Goal: Information Seeking & Learning: Learn about a topic

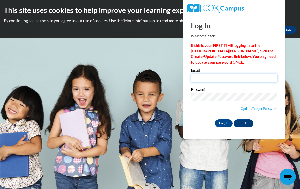
click at [241, 77] on input "Email" at bounding box center [234, 78] width 87 height 9
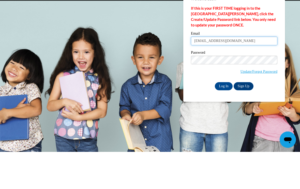
type input "lisaemory0617@yahoo.com"
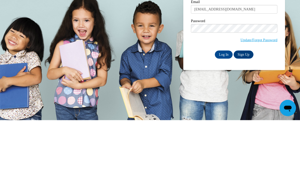
click at [224, 119] on input "Log In" at bounding box center [224, 123] width 18 height 8
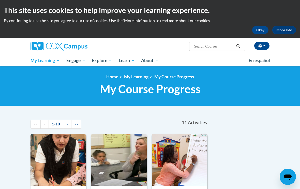
click at [0, 0] on span "My Course Progress" at bounding box center [0, 0] width 0 height 0
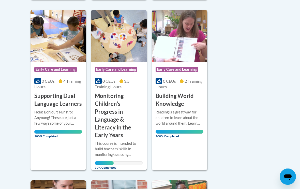
scroll to position [271, 0]
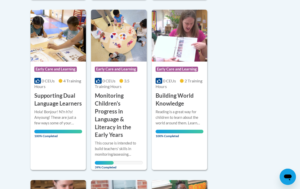
click at [117, 140] on div "This course is intended to build teachers' skills in monitoring/assessing child…" at bounding box center [119, 148] width 48 height 17
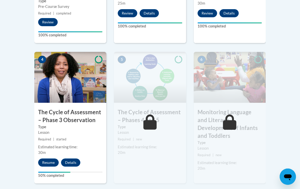
scroll to position [297, 0]
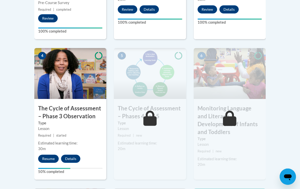
click at [48, 158] on button "Resume" at bounding box center [48, 159] width 21 height 8
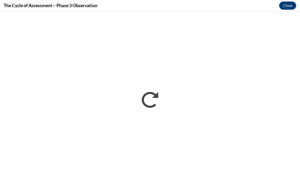
scroll to position [0, 0]
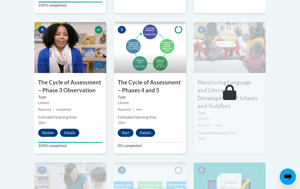
scroll to position [323, 0]
click at [130, 130] on button "Start" at bounding box center [126, 133] width 16 height 8
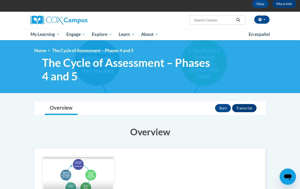
scroll to position [29, 0]
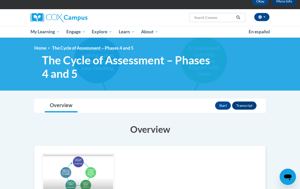
click at [225, 106] on button "Start" at bounding box center [223, 106] width 16 height 8
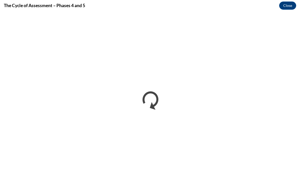
scroll to position [0, 0]
click at [34, 5] on h4 "The Cycle of Assessment – Phases 4 and 5" at bounding box center [44, 6] width 81 height 6
click at [280, 8] on button "Close" at bounding box center [287, 6] width 17 height 8
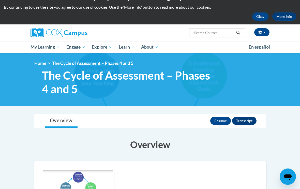
scroll to position [3, 0]
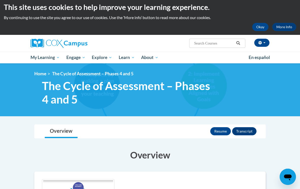
click at [219, 128] on button "Resume" at bounding box center [220, 131] width 21 height 8
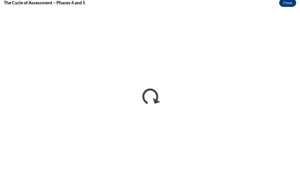
scroll to position [0, 0]
click at [290, 6] on button "Close" at bounding box center [287, 6] width 17 height 8
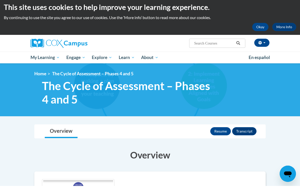
scroll to position [3, 0]
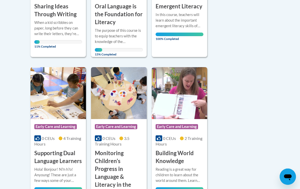
scroll to position [244, 0]
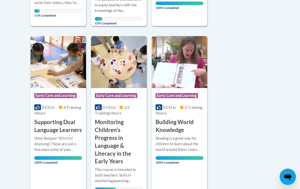
click at [108, 143] on h3 "Monitoring Children's Progress in Language & Literacy in the Early Years" at bounding box center [119, 141] width 48 height 47
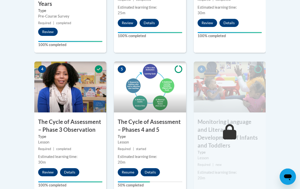
click at [124, 170] on button "Resume" at bounding box center [128, 172] width 21 height 8
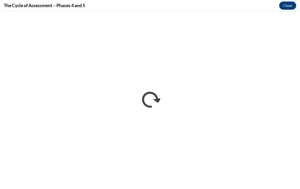
scroll to position [400, 0]
